Goal: Communication & Community: Answer question/provide support

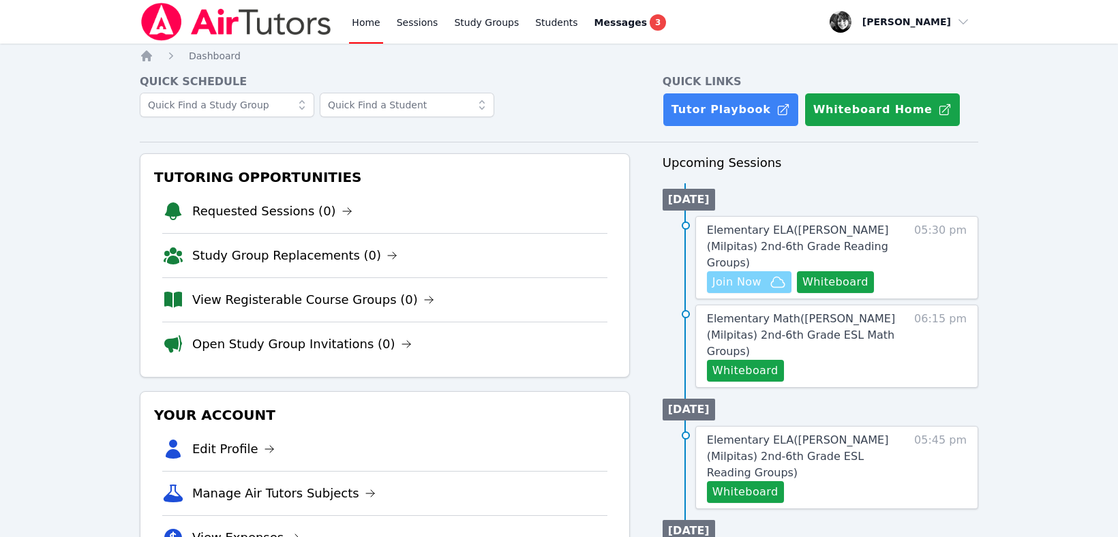
click at [737, 274] on button "Join Now" at bounding box center [749, 282] width 85 height 22
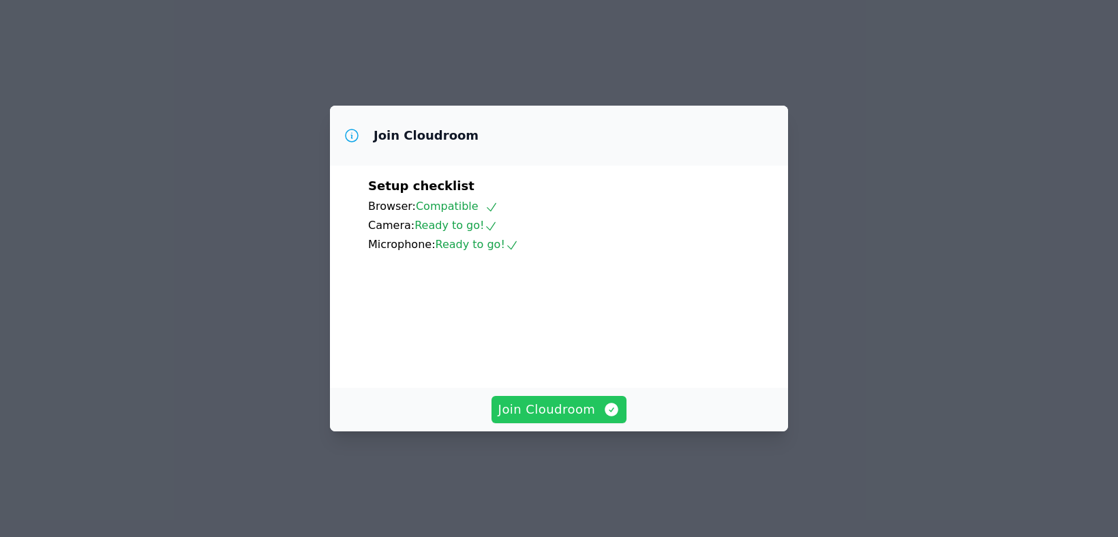
click at [533, 419] on span "Join Cloudroom" at bounding box center [560, 409] width 122 height 19
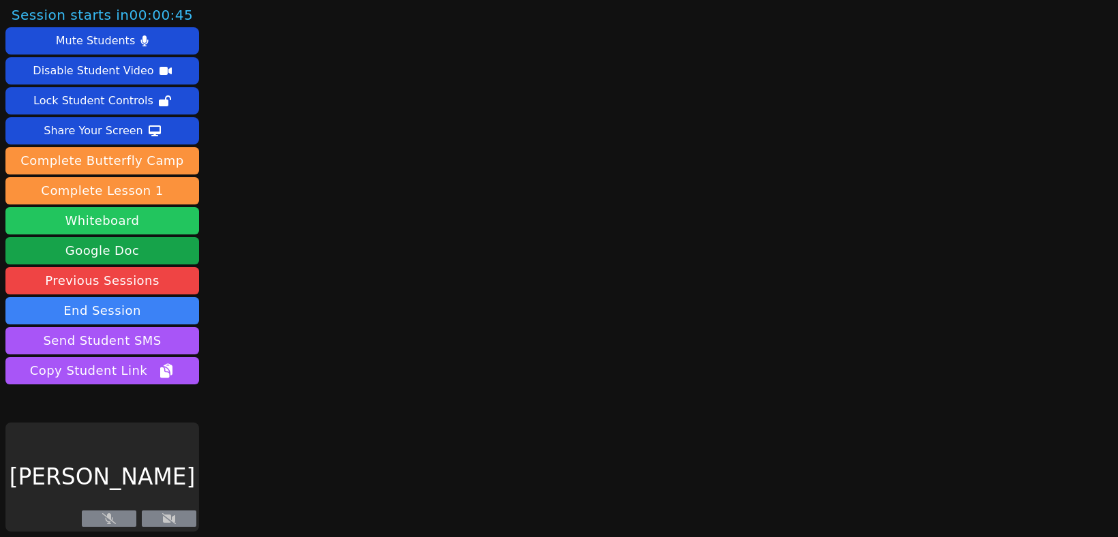
click at [102, 219] on button "Whiteboard" at bounding box center [102, 220] width 194 height 27
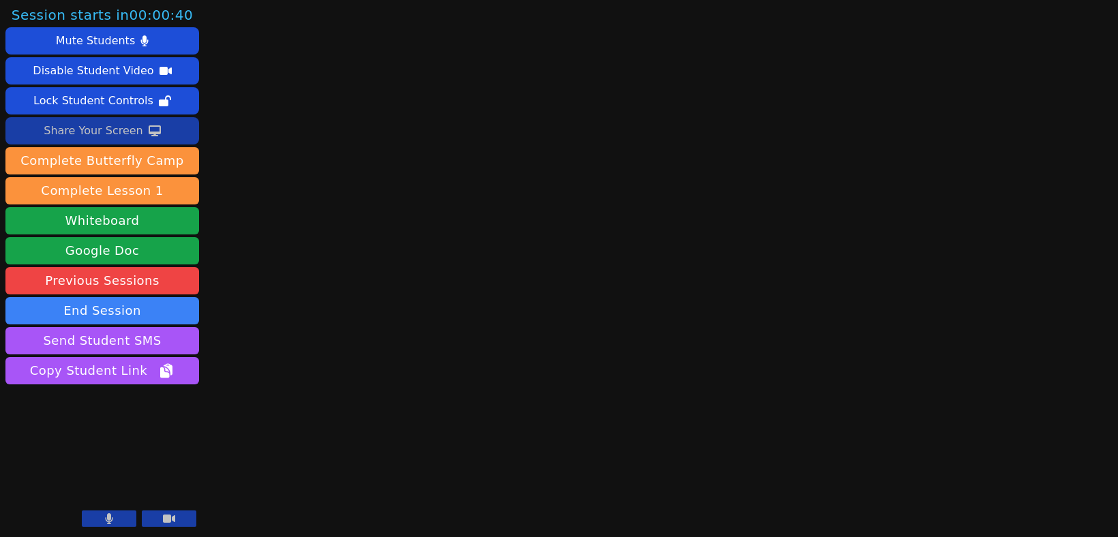
click at [110, 130] on div "Share Your Screen" at bounding box center [94, 131] width 100 height 22
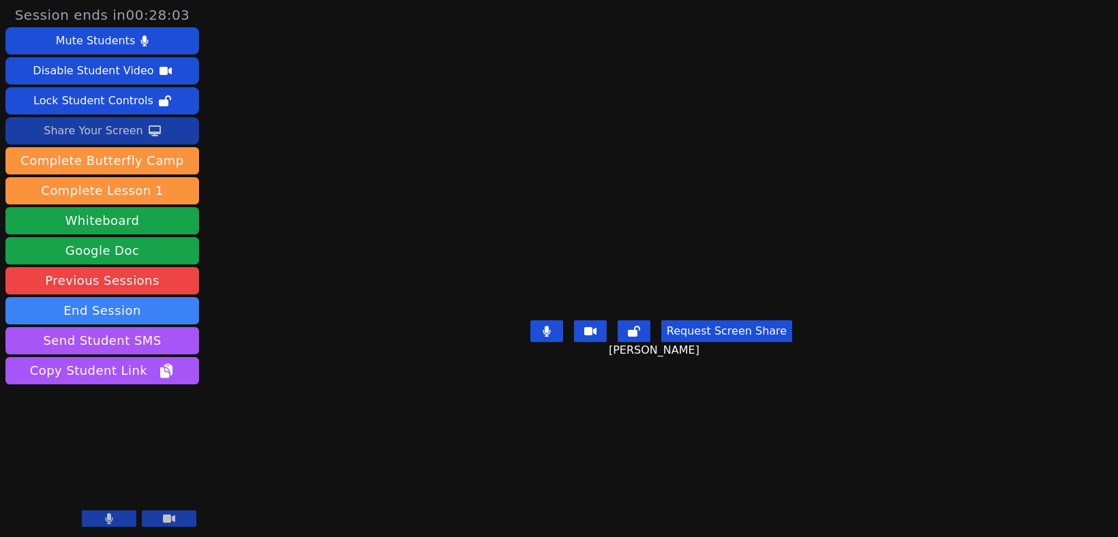
click at [115, 128] on div "Share Your Screen" at bounding box center [94, 131] width 100 height 22
click at [130, 138] on div "Share Your Screen" at bounding box center [94, 131] width 100 height 22
click at [114, 316] on button "End Session" at bounding box center [102, 310] width 194 height 27
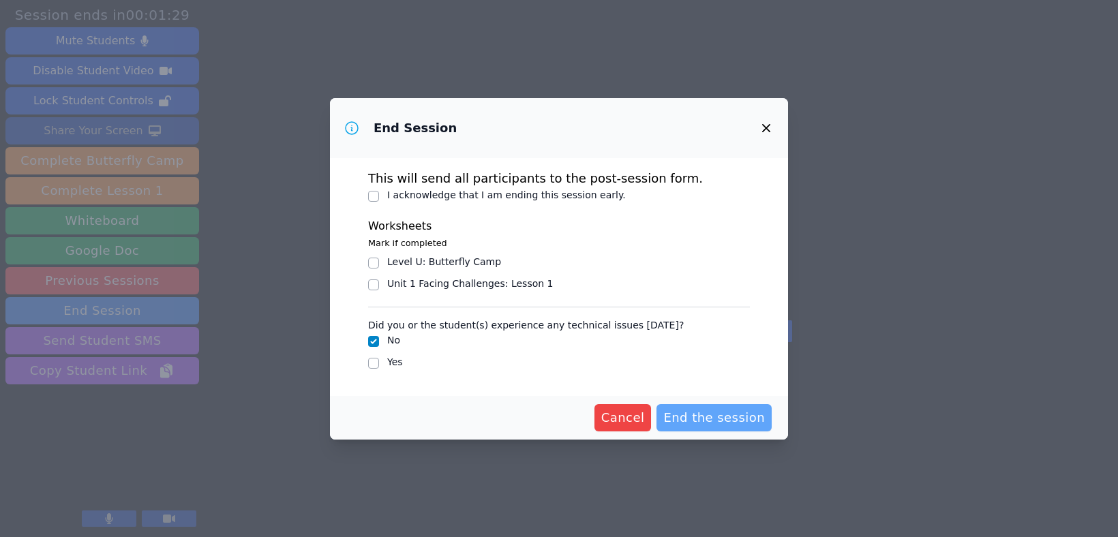
click at [683, 413] on span "End the session" at bounding box center [715, 418] width 102 height 19
click at [370, 195] on input "I acknowledge that I am ending this session early." at bounding box center [373, 196] width 11 height 11
checkbox input "true"
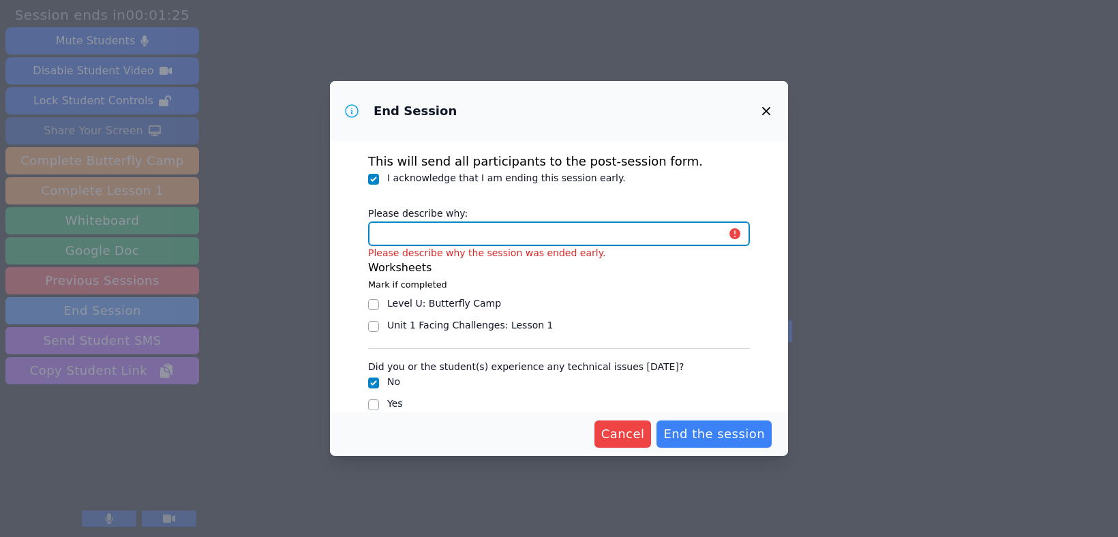
click at [484, 233] on input "Please describe why:" at bounding box center [559, 234] width 382 height 25
type input "consecutive sessions"
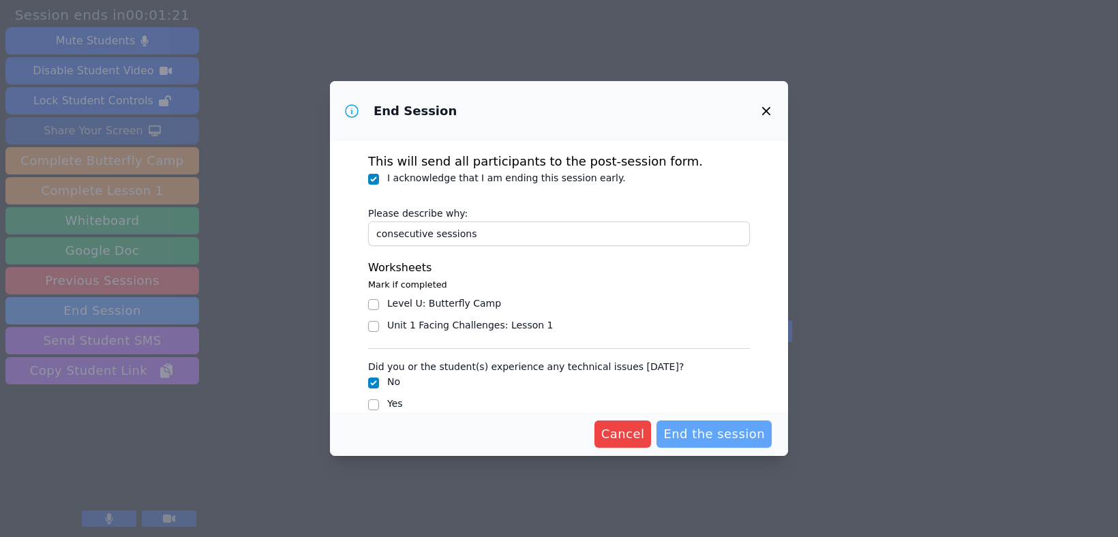
click at [709, 435] on span "End the session" at bounding box center [715, 434] width 102 height 19
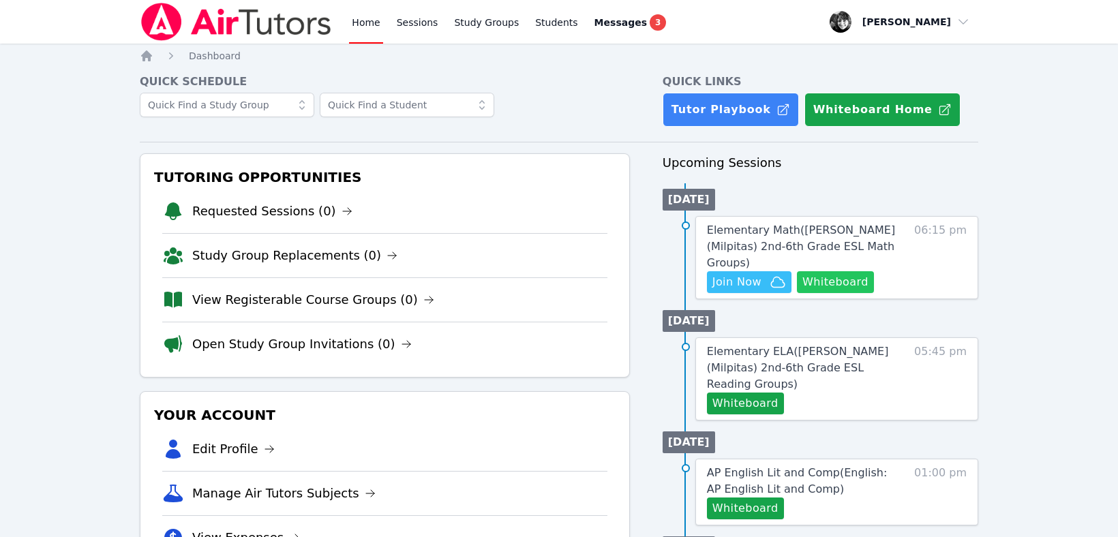
click at [826, 271] on button "Whiteboard" at bounding box center [835, 282] width 77 height 22
click at [753, 274] on span "Join Now" at bounding box center [737, 282] width 49 height 16
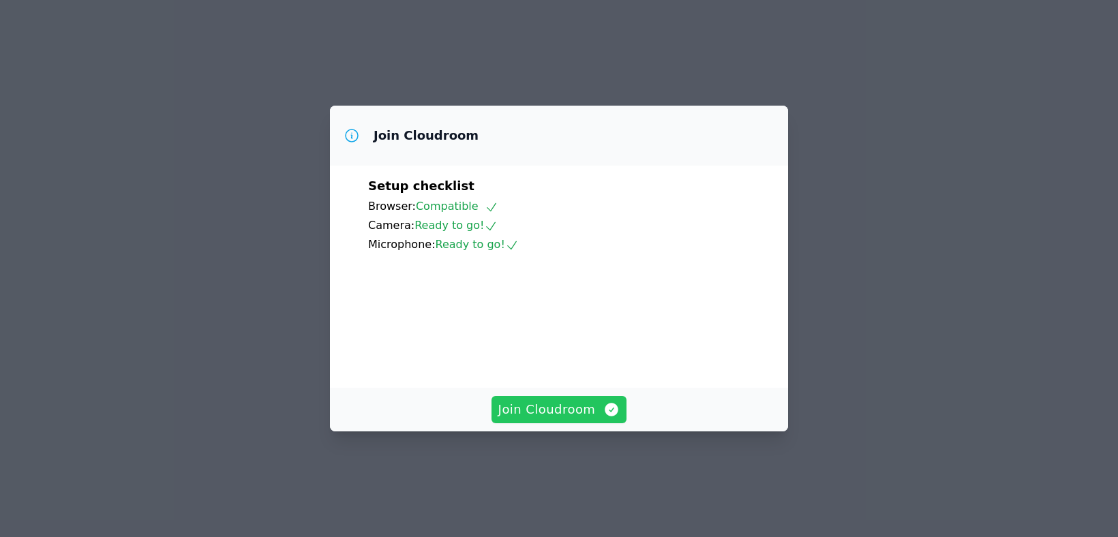
click at [552, 419] on span "Join Cloudroom" at bounding box center [560, 409] width 122 height 19
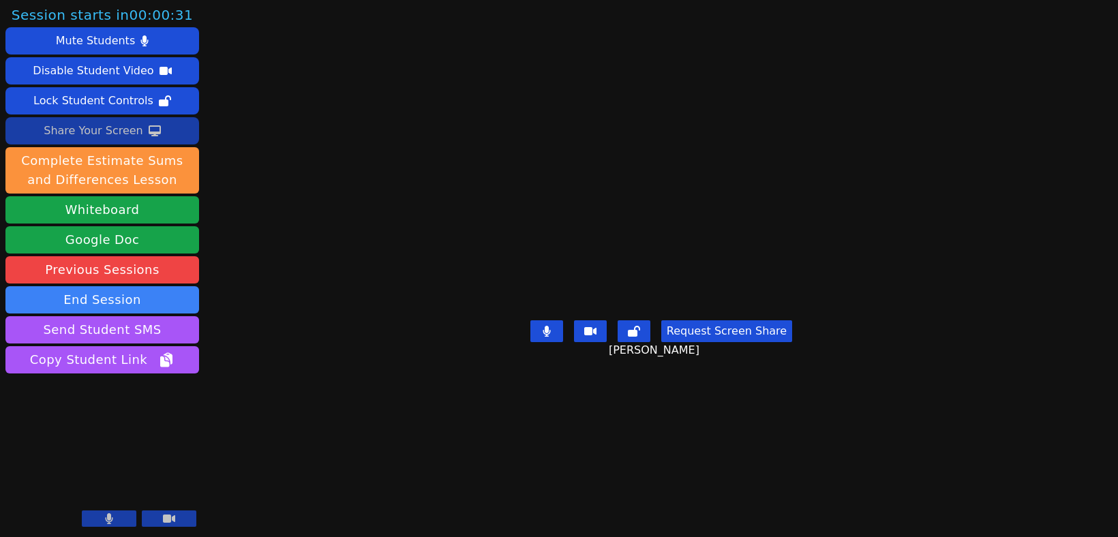
click at [103, 125] on div "Share Your Screen" at bounding box center [94, 131] width 100 height 22
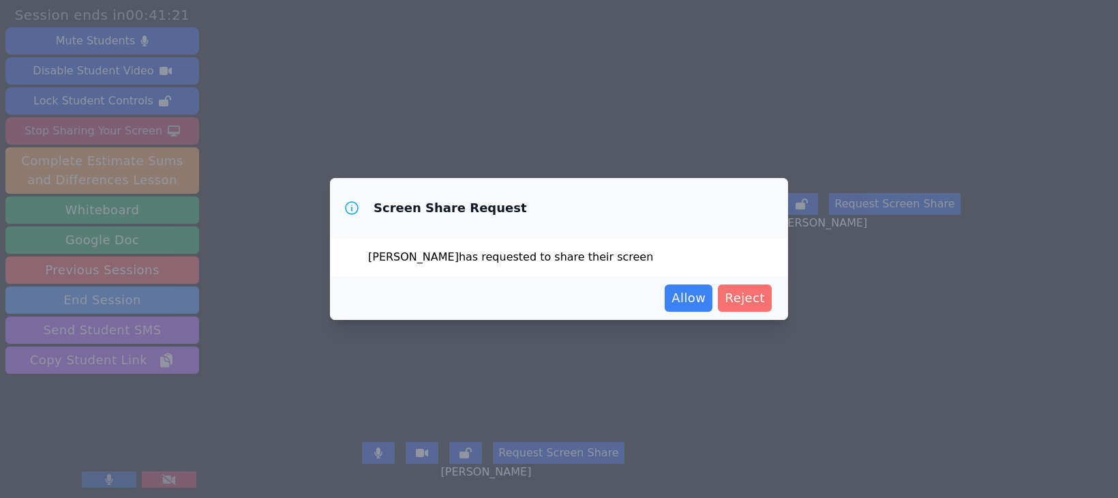
click at [750, 303] on span "Reject" at bounding box center [745, 297] width 40 height 19
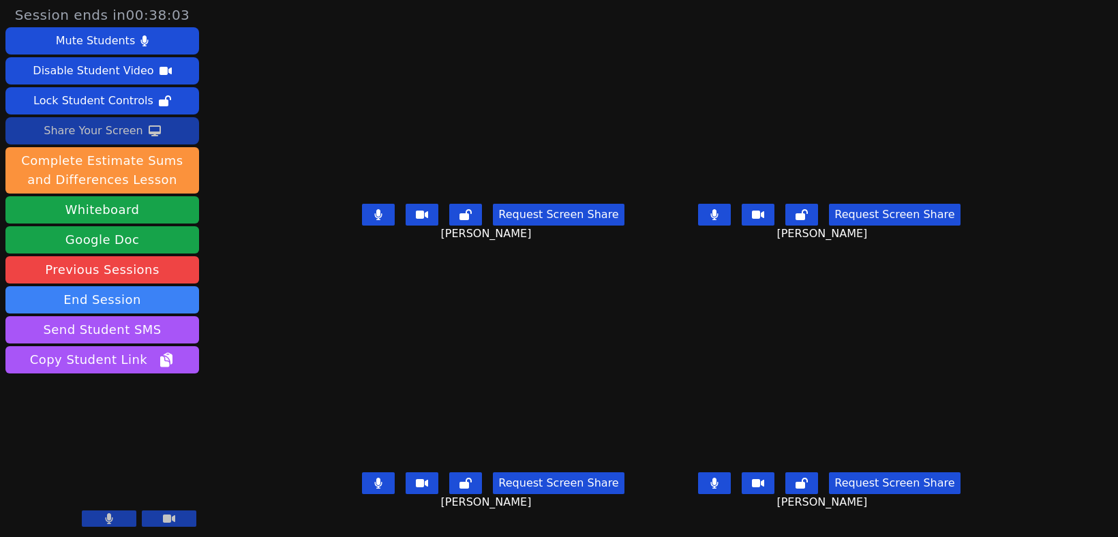
click at [88, 136] on div "Share Your Screen" at bounding box center [94, 131] width 100 height 22
click at [719, 489] on icon at bounding box center [715, 483] width 8 height 11
click at [375, 489] on icon at bounding box center [379, 483] width 8 height 11
click at [76, 132] on div "Share Your Screen" at bounding box center [94, 131] width 100 height 22
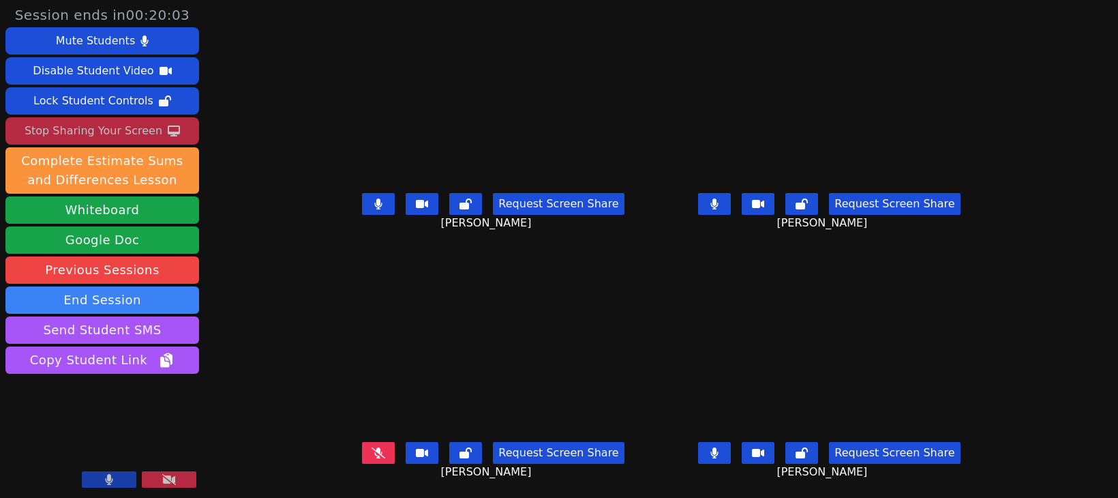
click at [665, 246] on main "Mariana Guerrero Panqueva Request Screen Share Mariana Guerrero Panqueva Yaneli…" at bounding box center [662, 249] width 662 height 498
click at [372, 451] on icon at bounding box center [379, 452] width 14 height 11
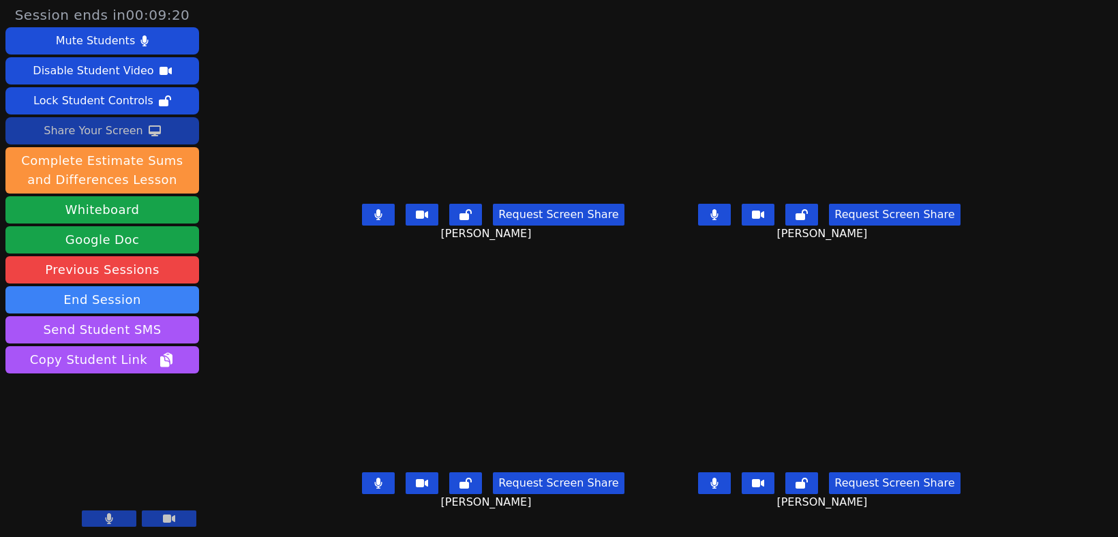
click at [117, 125] on div "Share Your Screen" at bounding box center [94, 131] width 100 height 22
